Goal: Transaction & Acquisition: Purchase product/service

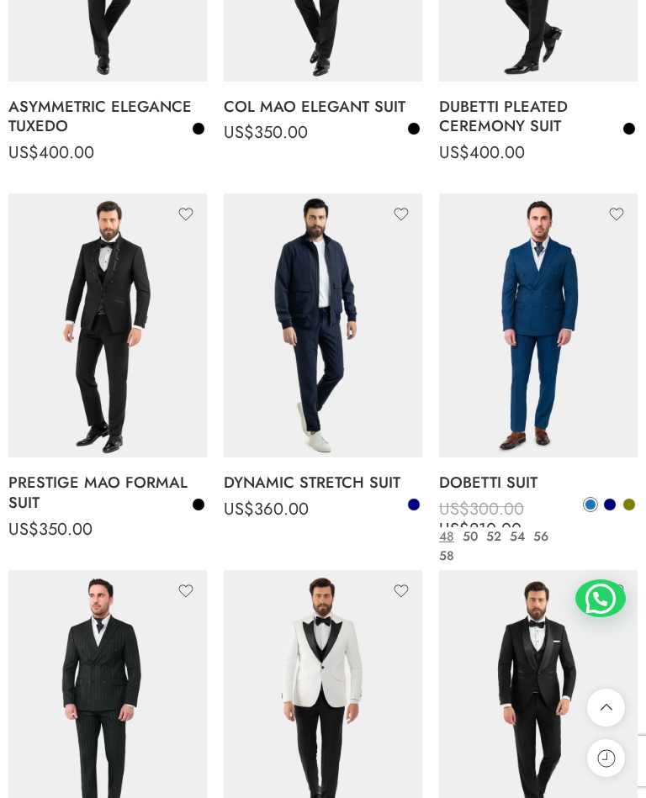
scroll to position [855, 0]
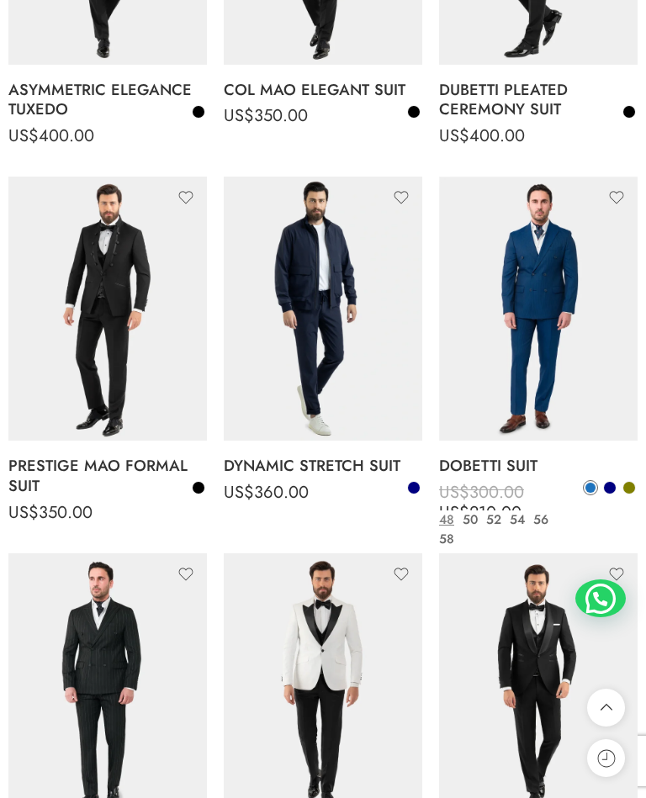
click at [555, 416] on icon at bounding box center [557, 431] width 17 height 30
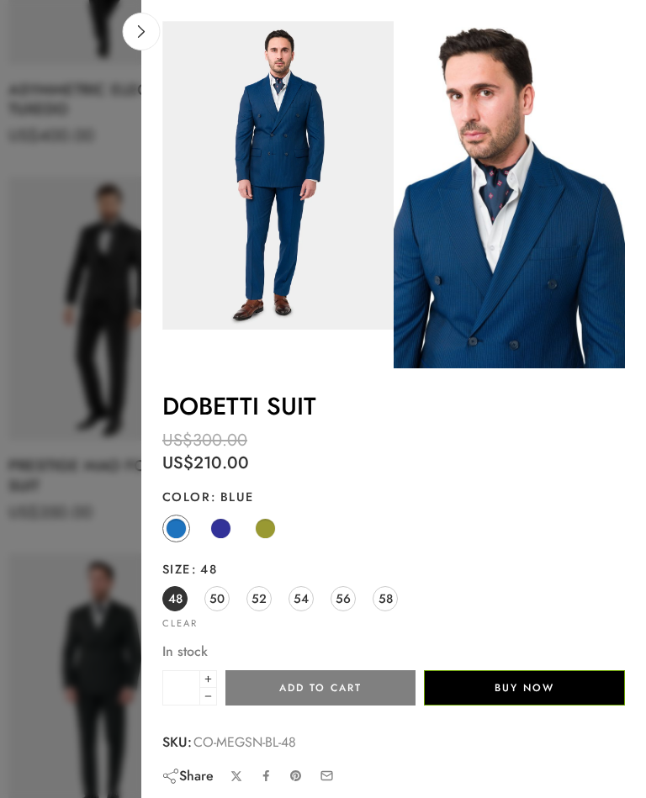
click at [219, 521] on span at bounding box center [220, 528] width 21 height 21
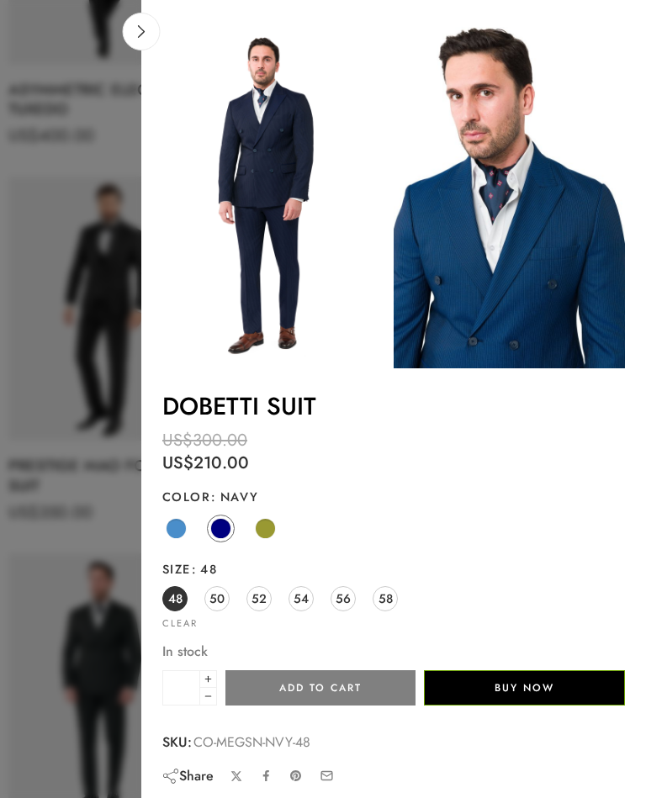
click at [177, 519] on span at bounding box center [176, 528] width 21 height 21
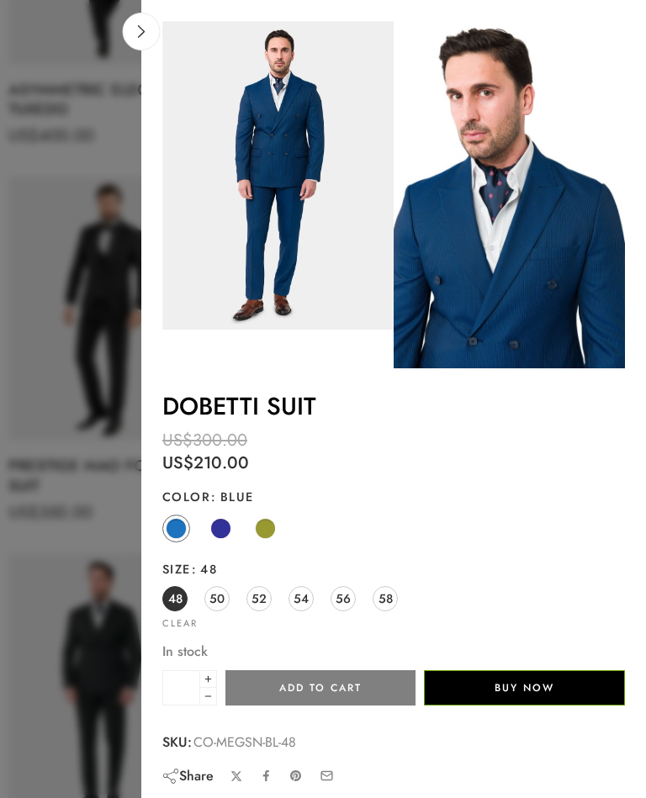
click at [151, 36] on link at bounding box center [142, 32] width 38 height 38
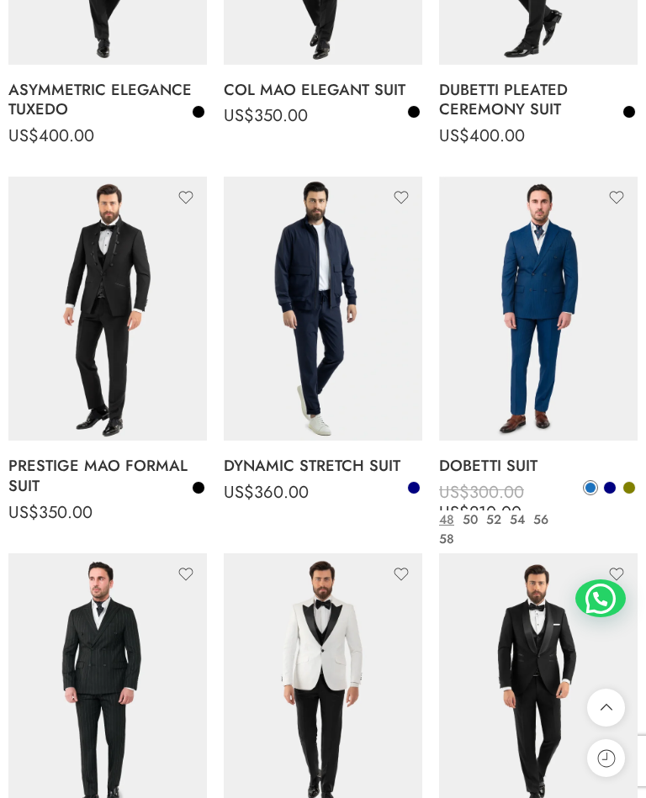
scroll to position [854, 0]
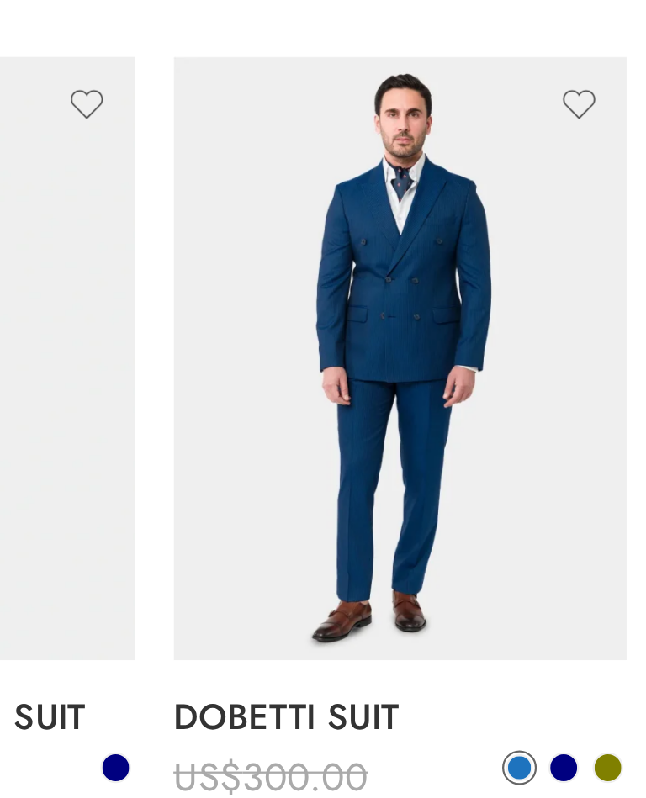
click at [549, 416] on icon at bounding box center [557, 431] width 17 height 30
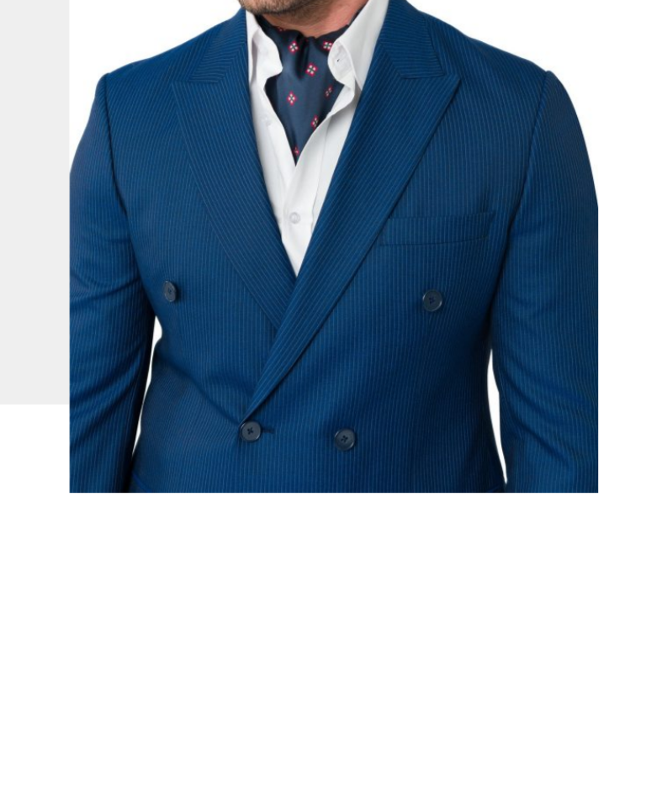
scroll to position [0, 0]
click at [571, 161] on icon at bounding box center [587, 178] width 32 height 34
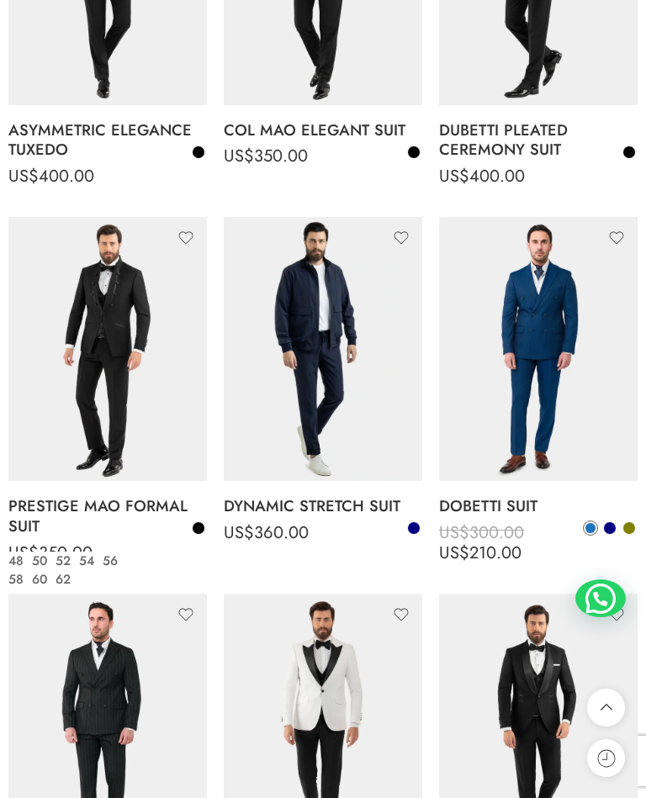
scroll to position [781, 0]
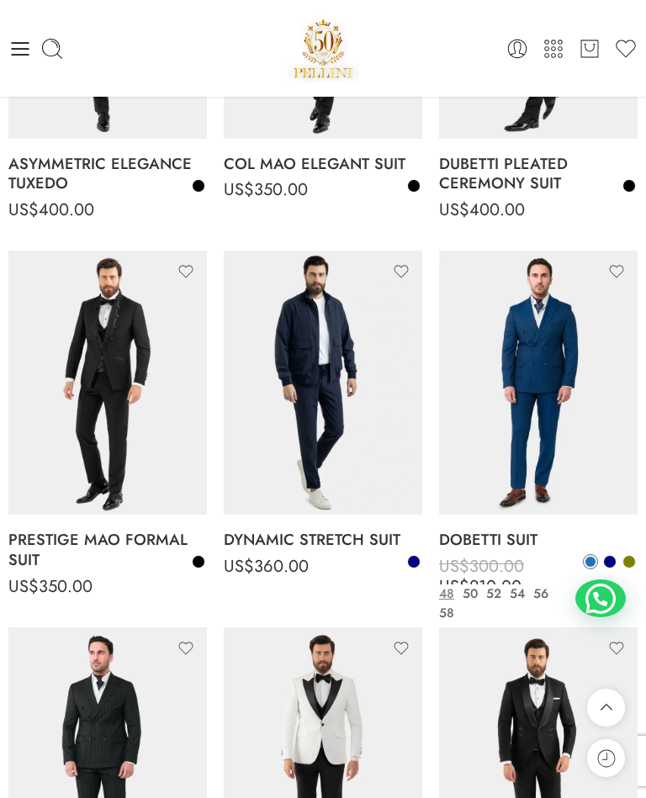
click at [559, 490] on icon at bounding box center [557, 505] width 17 height 30
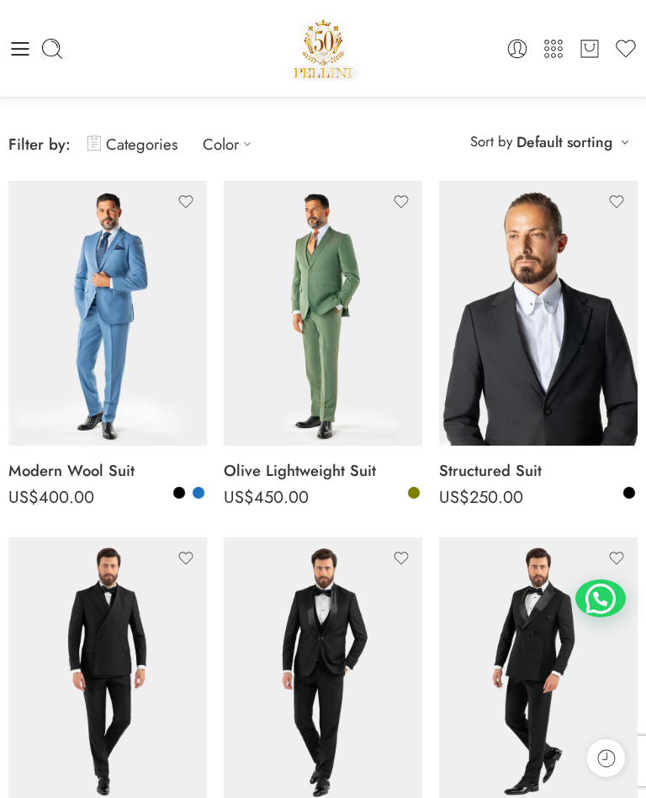
scroll to position [0, 0]
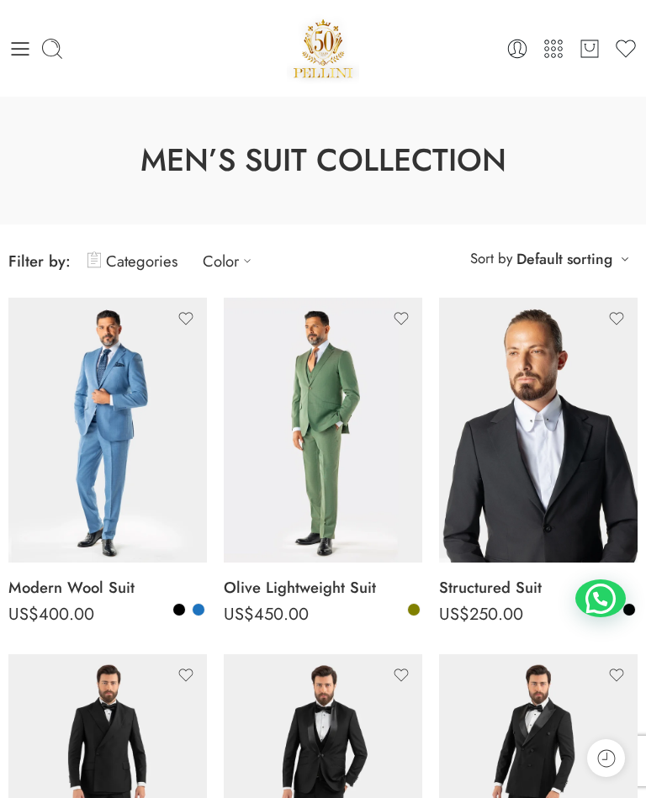
click at [548, 326] on link "Popularity" at bounding box center [554, 317] width 148 height 24
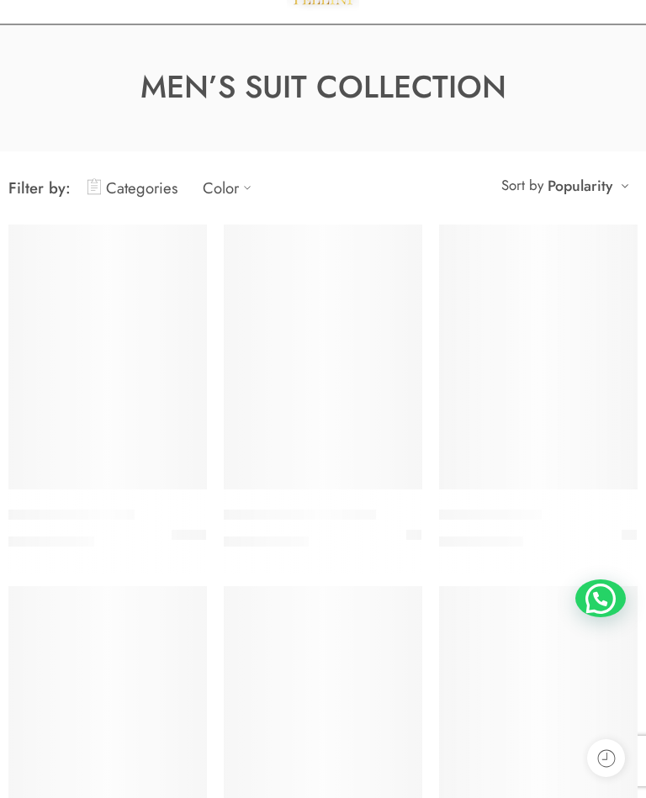
scroll to position [131, 0]
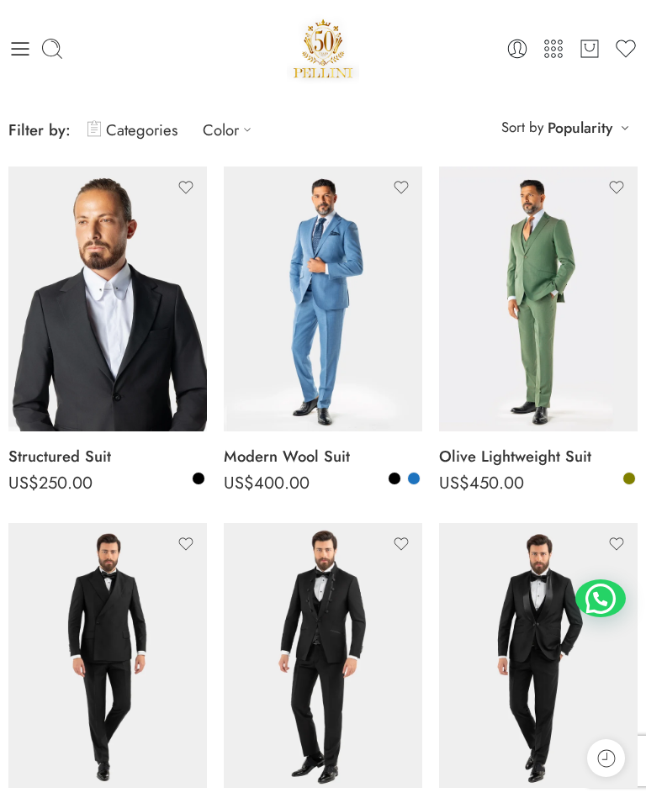
click at [605, 120] on link "Popularity" at bounding box center [580, 128] width 65 height 24
click at [619, 118] on div "**********" at bounding box center [565, 128] width 145 height 28
click at [586, 125] on link "Popularity" at bounding box center [580, 128] width 65 height 24
click at [542, 120] on span "Sort by" at bounding box center [522, 128] width 42 height 28
click at [621, 120] on div "**********" at bounding box center [565, 128] width 145 height 28
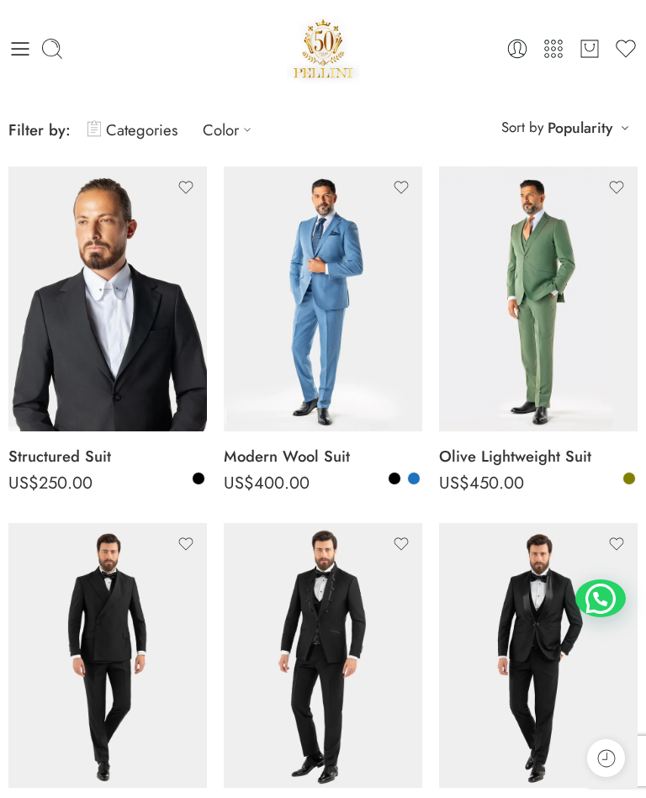
click at [633, 124] on div "**********" at bounding box center [565, 128] width 145 height 28
click at [633, 133] on div "**********" at bounding box center [565, 128] width 145 height 28
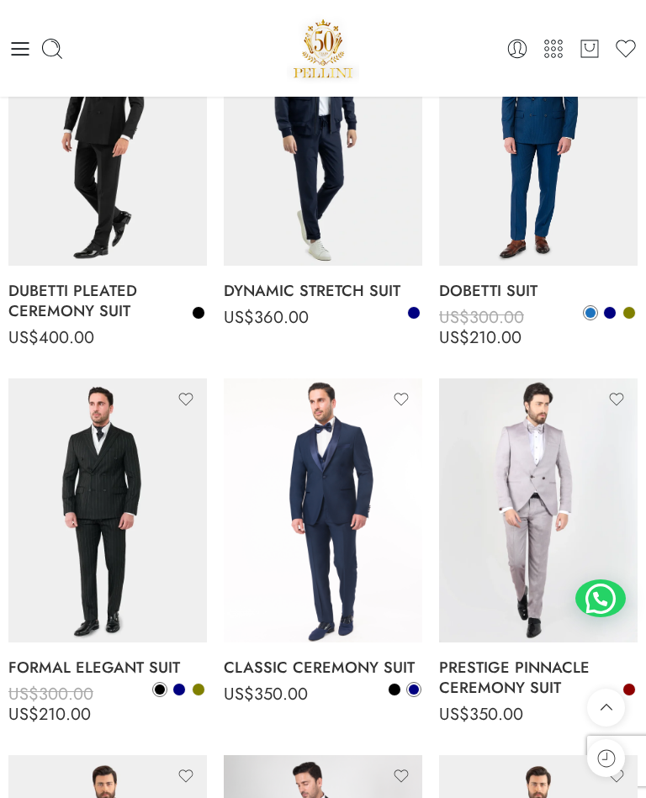
scroll to position [1014, 0]
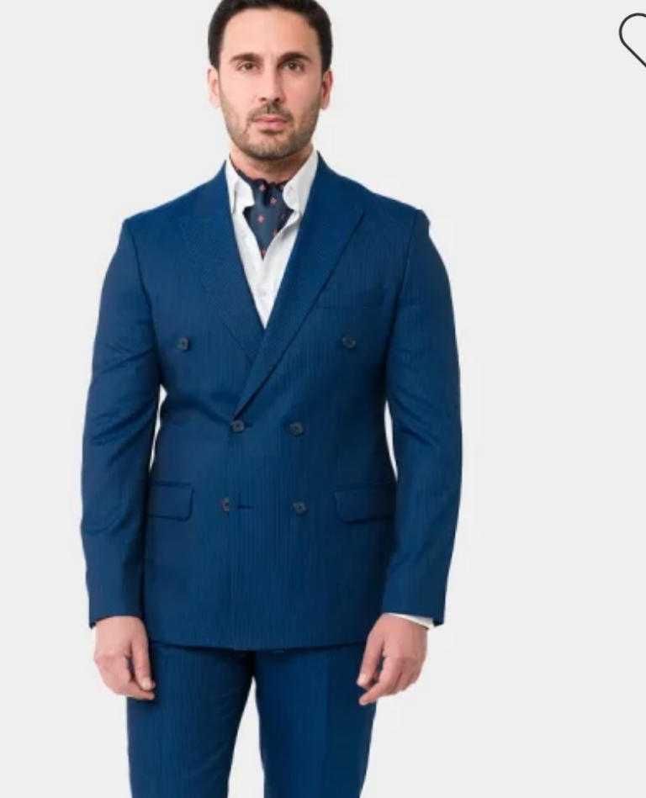
scroll to position [625, 0]
